Goal: Task Accomplishment & Management: Use online tool/utility

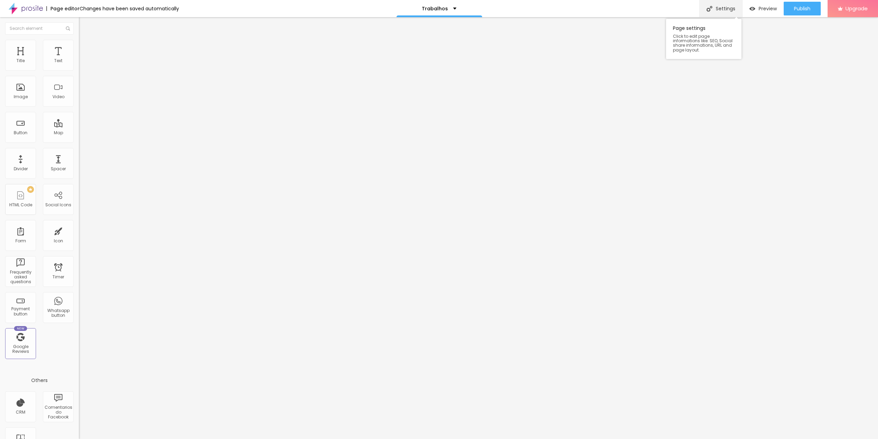
click at [737, 5] on div "Settings" at bounding box center [721, 8] width 43 height 17
click at [79, 39] on img at bounding box center [82, 36] width 6 height 6
click at [79, 25] on button "Edit Coluna" at bounding box center [118, 25] width 79 height 16
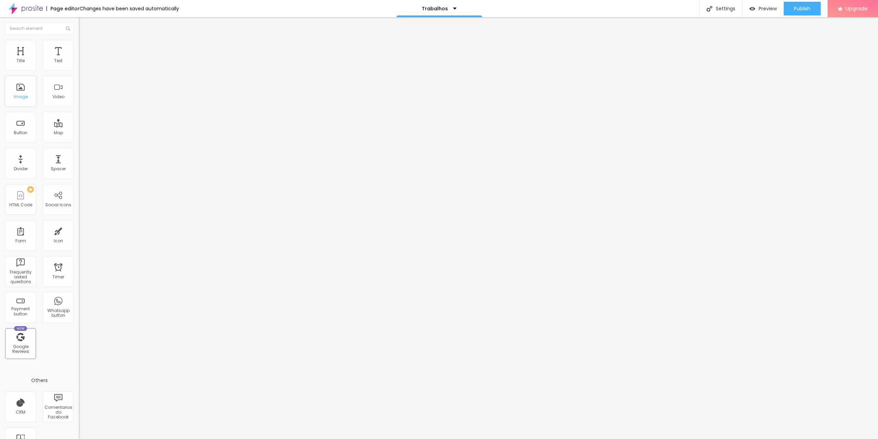
click at [20, 98] on div "Image" at bounding box center [21, 96] width 14 height 5
click at [79, 44] on img at bounding box center [82, 43] width 6 height 6
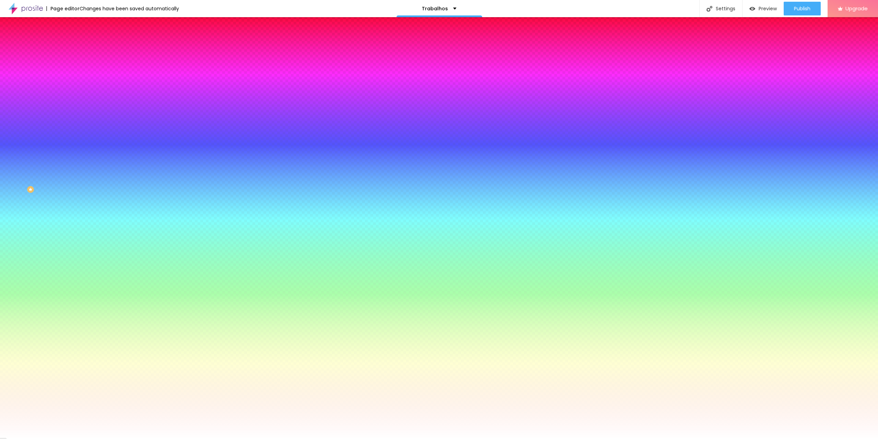
click at [79, 40] on li "Content" at bounding box center [118, 36] width 79 height 7
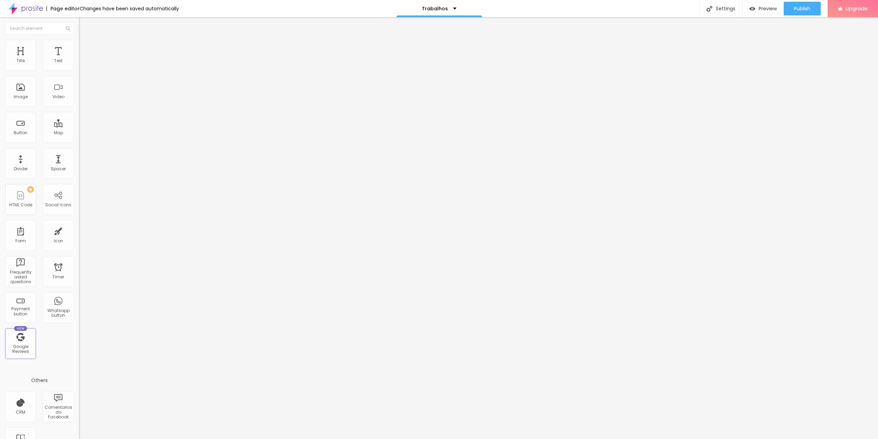
click at [79, 47] on img at bounding box center [82, 50] width 6 height 6
type input "7"
type input "28"
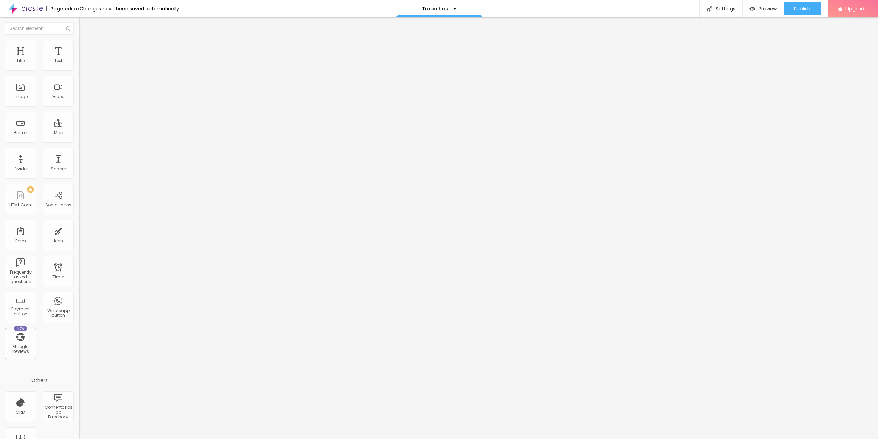
type input "39"
type input "60"
type input "71"
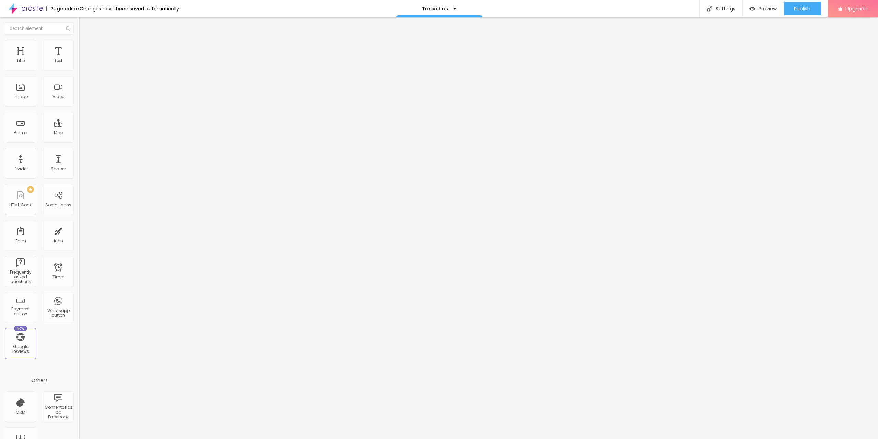
type input "71"
type input "86"
type input "102"
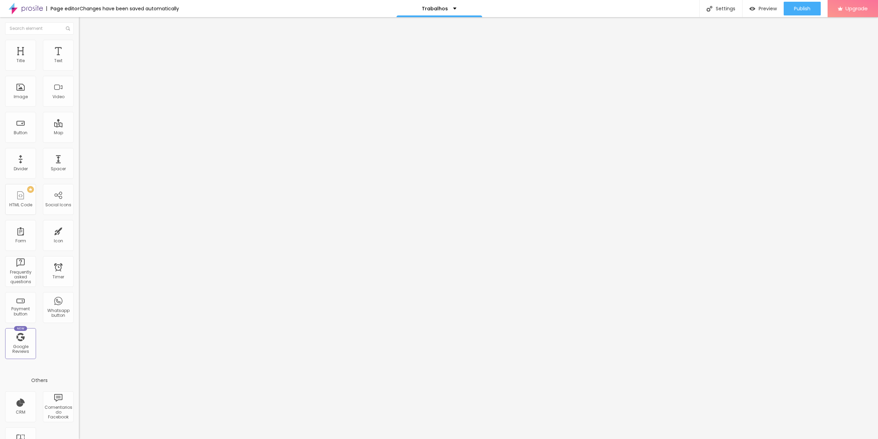
type input "108"
type input "113"
type input "123"
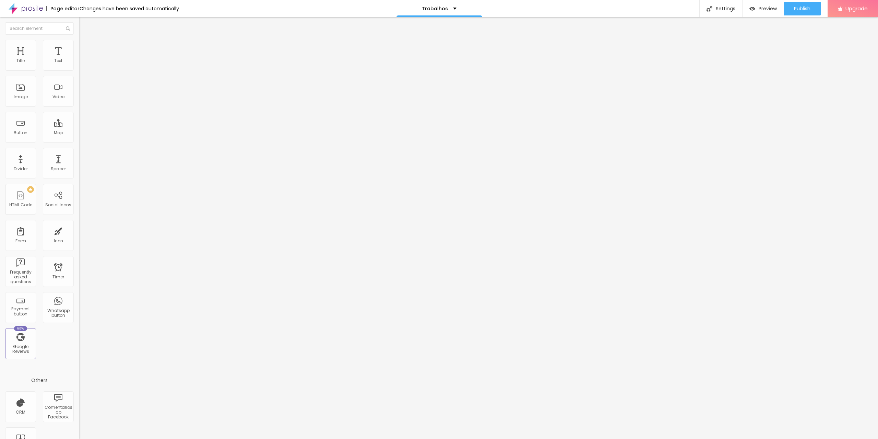
type input "123"
type input "129"
type input "139"
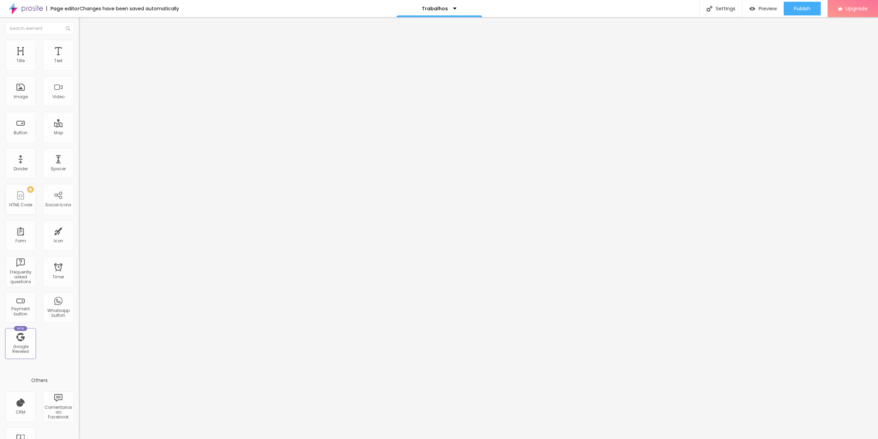
type input "155"
type input "165"
type input "176"
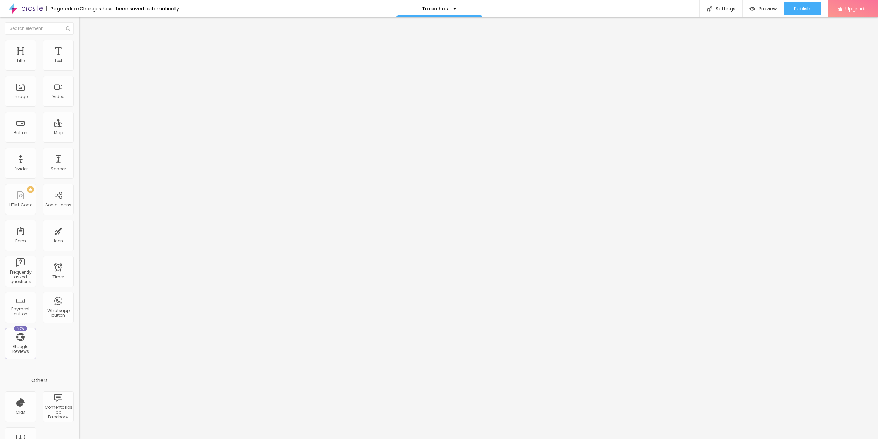
type input "176"
type input "181"
type input "176"
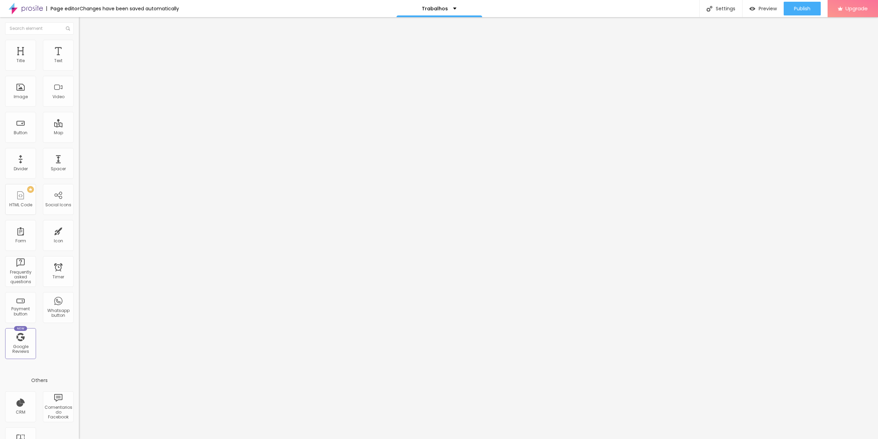
type input "171"
type input "165"
type input "160"
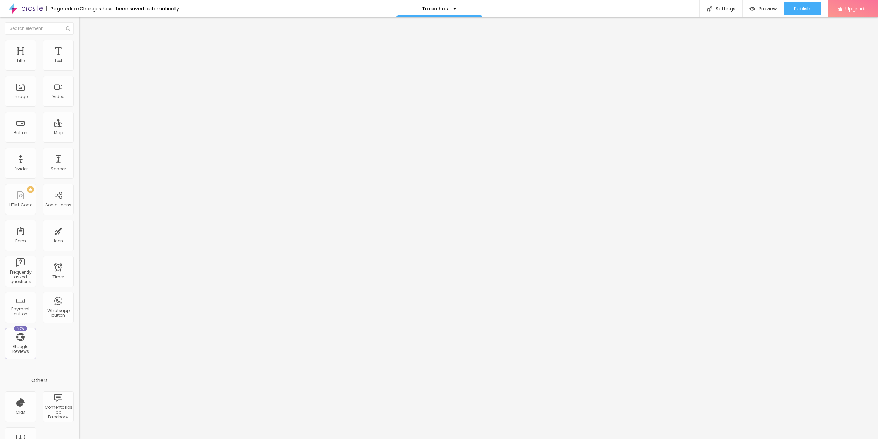
type input "160"
type input "155"
type input "150"
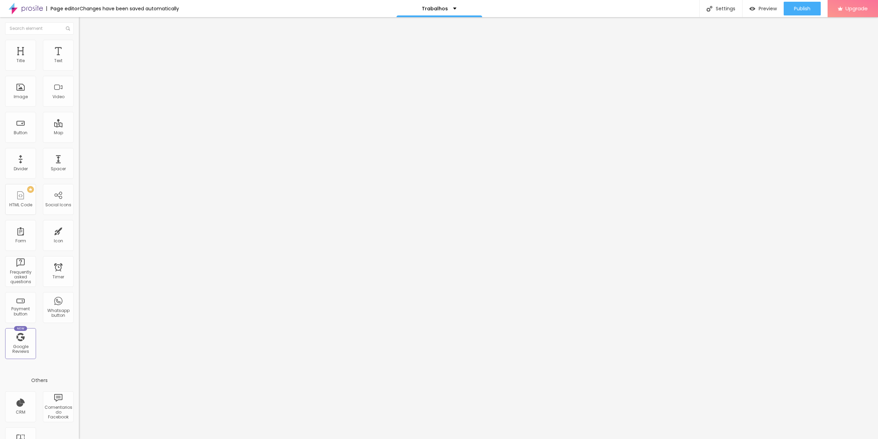
type input "144"
type input "134"
type input "129"
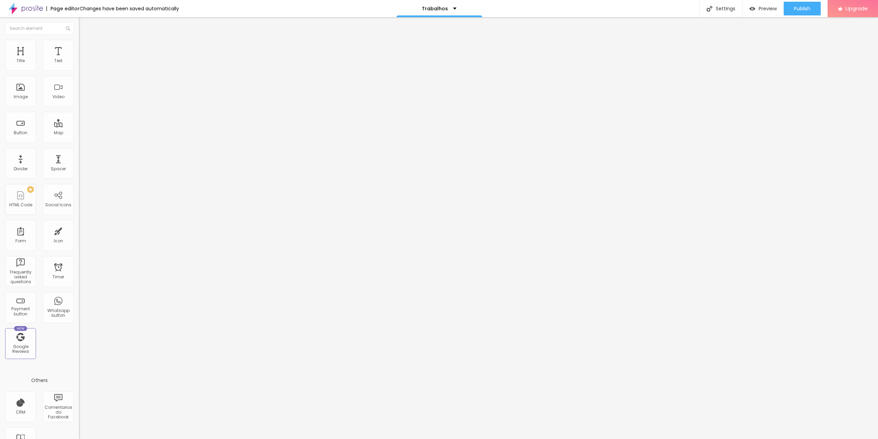
type input "129"
type input "118"
type input "97"
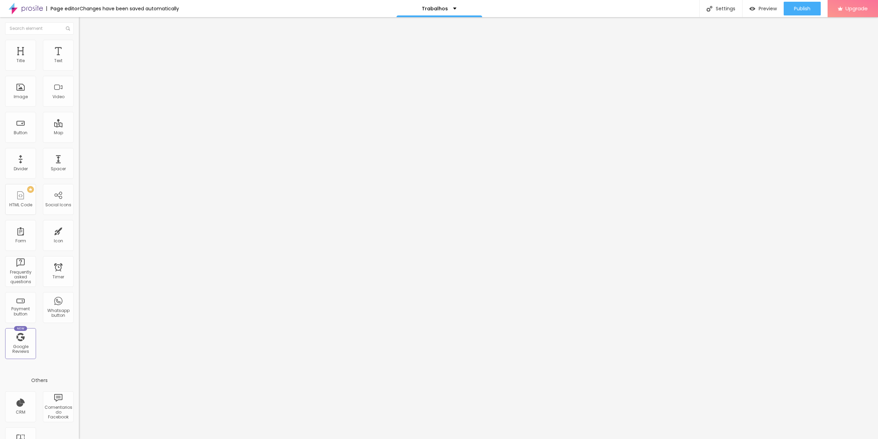
type input "86"
type input "76"
type input "44"
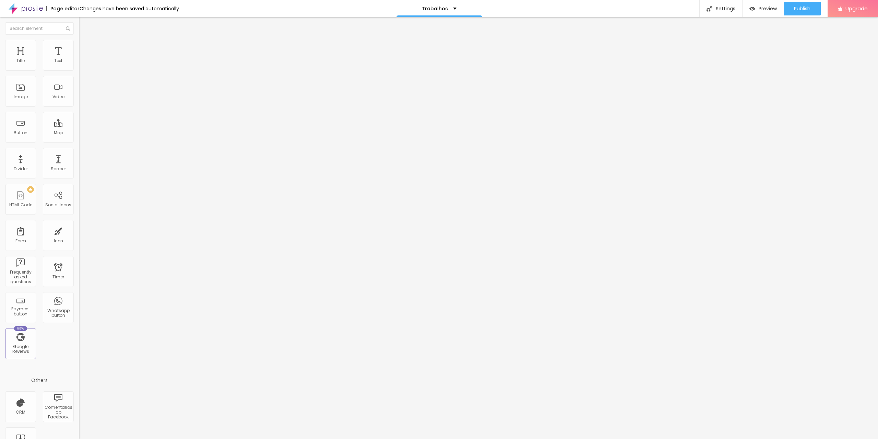
type input "44"
type input "39"
type input "34"
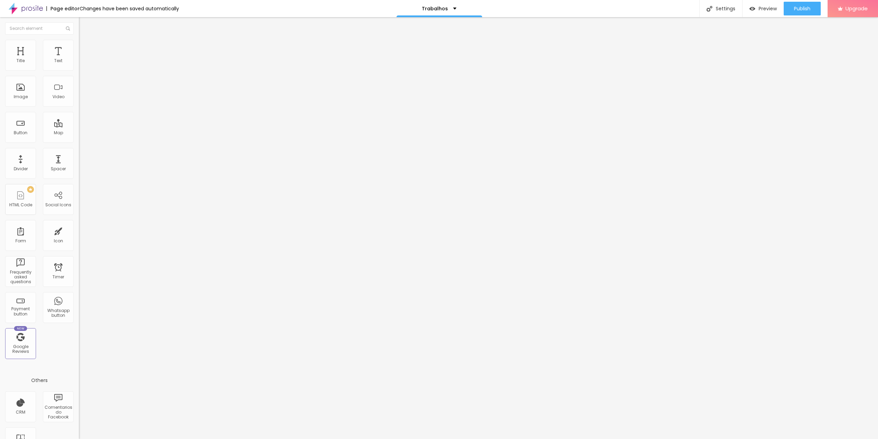
type input "23"
type input "18"
type input "2"
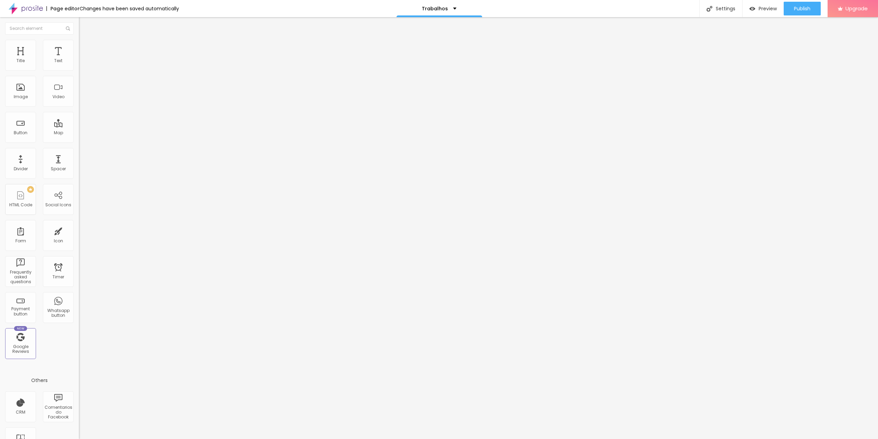
type input "2"
type input "0"
drag, startPoint x: 14, startPoint y: 80, endPoint x: 8, endPoint y: 83, distance: 7.1
type input "0"
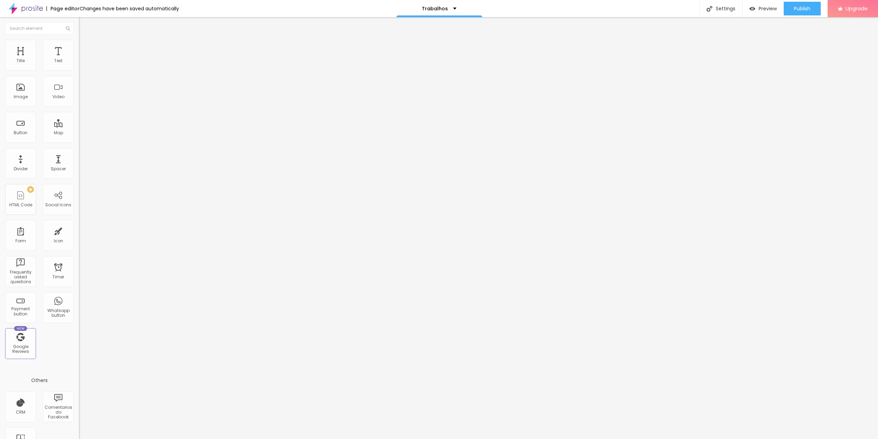
click at [79, 230] on input "range" at bounding box center [101, 232] width 44 height 5
type input "5"
type input "10"
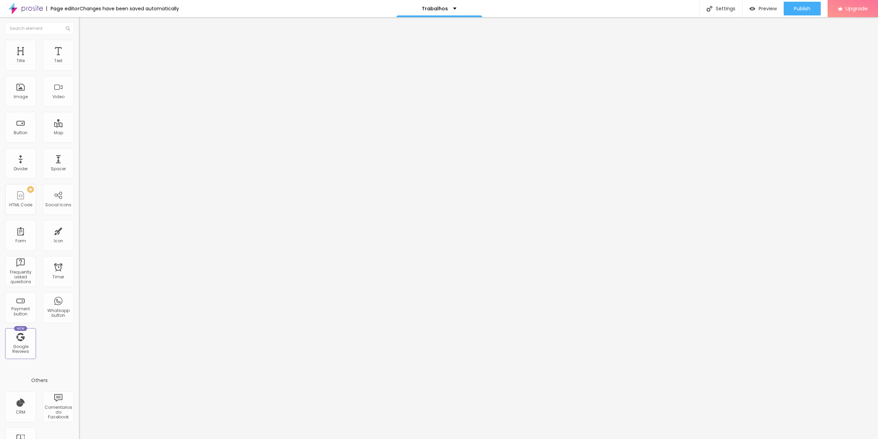
type input "15"
type input "20"
type input "15"
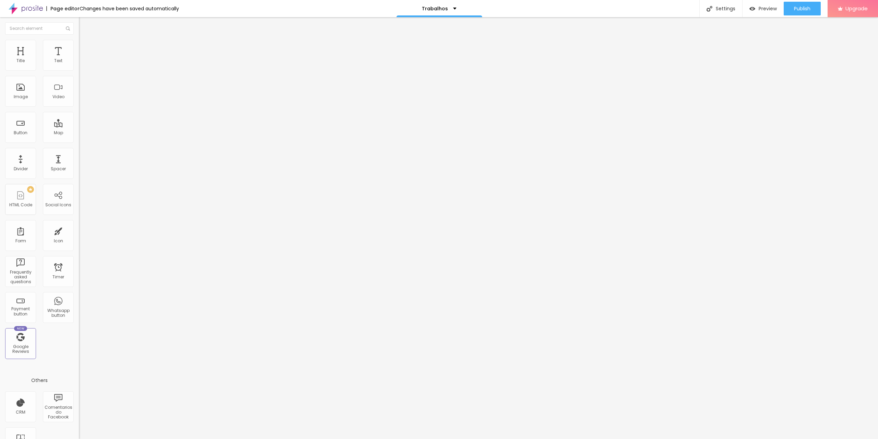
type input "15"
type input "10"
type input "5"
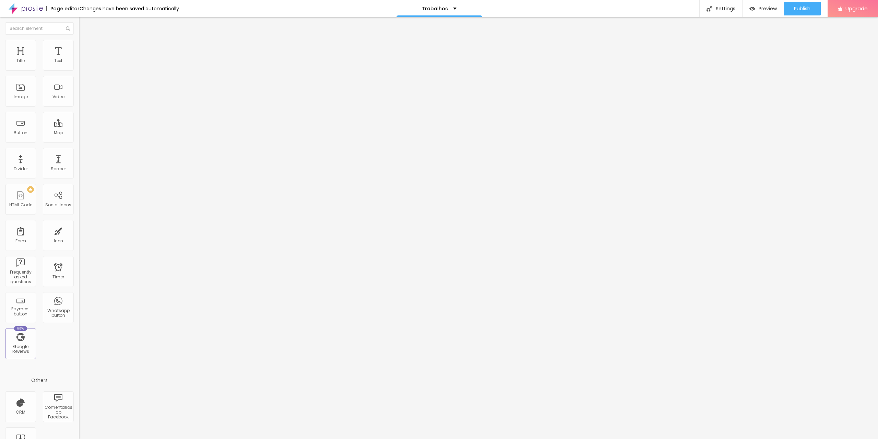
type input "0"
drag, startPoint x: 16, startPoint y: 68, endPoint x: 2, endPoint y: 74, distance: 15.4
click at [79, 133] on input "range" at bounding box center [101, 135] width 44 height 5
click at [79, 43] on img at bounding box center [82, 43] width 6 height 6
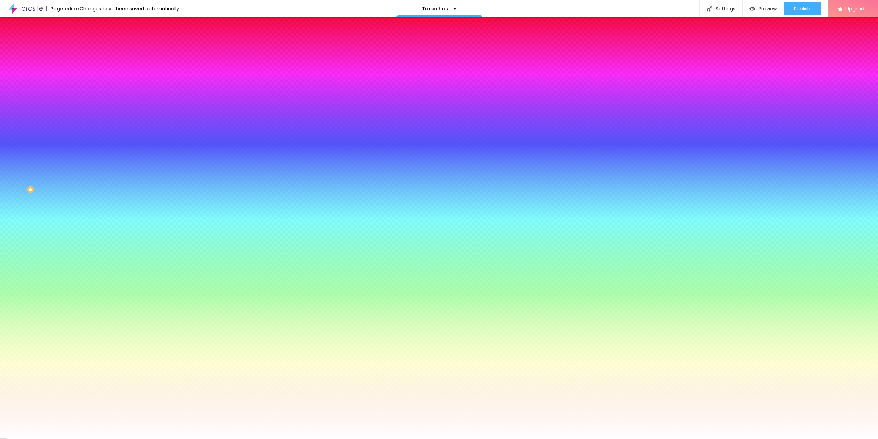
click at [79, 39] on img at bounding box center [82, 36] width 6 height 6
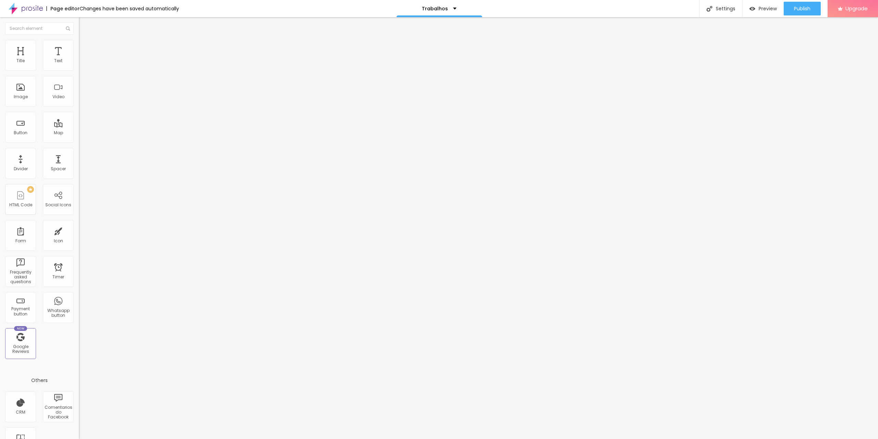
click at [79, 70] on div "Mode Boxed Boxed Full" at bounding box center [118, 63] width 79 height 19
click at [79, 62] on span "Boxed" at bounding box center [85, 60] width 13 height 6
click at [79, 73] on span "Full" at bounding box center [82, 70] width 7 height 6
click at [79, 22] on button "Edit Section" at bounding box center [118, 25] width 79 height 16
click at [25, 103] on div "Image" at bounding box center [20, 91] width 31 height 31
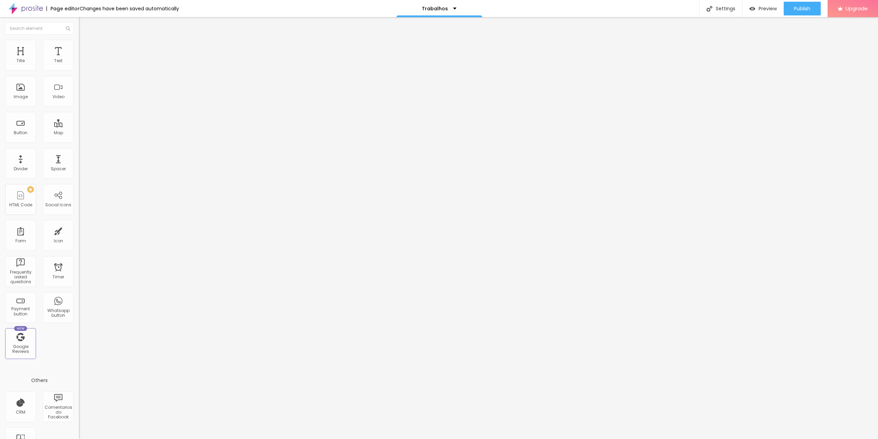
click at [79, 58] on div "Add image" at bounding box center [118, 56] width 79 height 5
click at [79, 59] on span "Add image" at bounding box center [93, 56] width 28 height 6
